Goal: Information Seeking & Learning: Learn about a topic

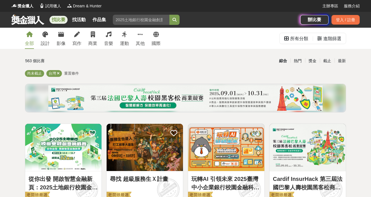
drag, startPoint x: 63, startPoint y: 37, endPoint x: 94, endPoint y: 68, distance: 44.1
click at [63, 37] on icon at bounding box center [61, 35] width 6 height 6
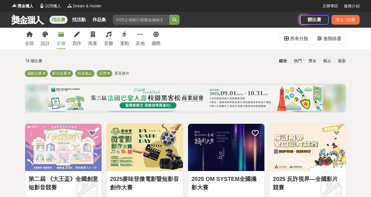
drag, startPoint x: 72, startPoint y: 73, endPoint x: 77, endPoint y: 80, distance: 8.4
click at [71, 73] on icon at bounding box center [69, 73] width 3 height 4
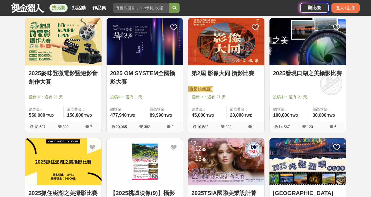
scroll to position [110, 0]
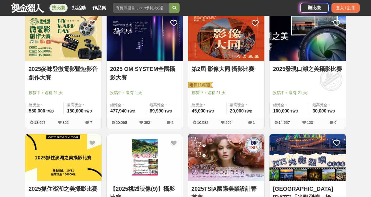
click at [299, 70] on link "2025發現口湖之美攝影比賽" at bounding box center [307, 69] width 69 height 8
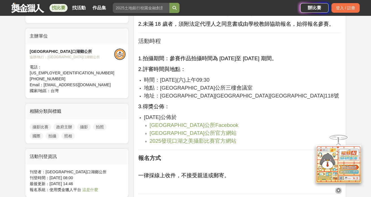
scroll to position [329, 0]
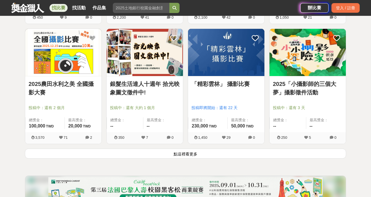
scroll to position [695, 0]
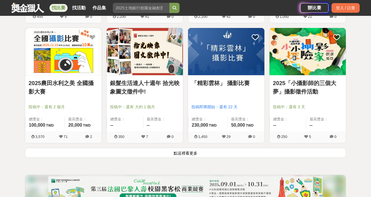
click at [64, 84] on link "2025農田水利之美 全國攝影大賽" at bounding box center [63, 87] width 69 height 17
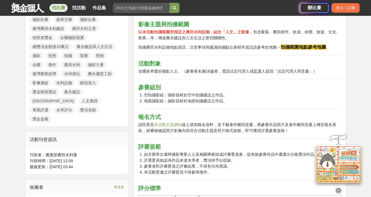
scroll to position [286, 0]
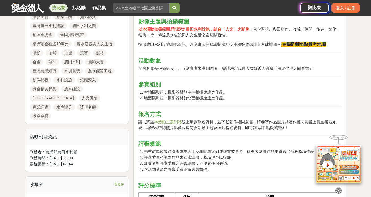
click at [308, 47] on strong "拍攝範圍地點參考地圖" at bounding box center [302, 44] width 45 height 5
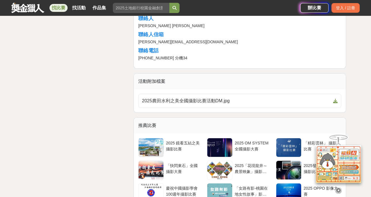
scroll to position [1148, 0]
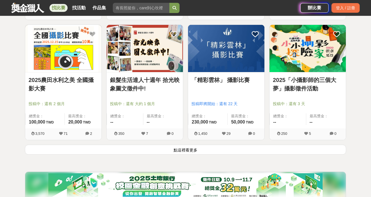
scroll to position [695, 0]
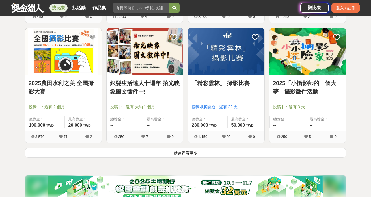
click at [185, 155] on button "點這裡看更多" at bounding box center [185, 153] width 321 height 10
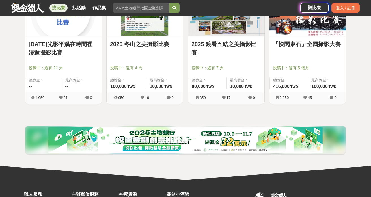
scroll to position [977, 0]
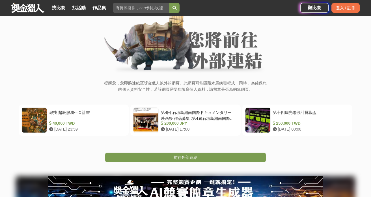
scroll to position [42, 0]
